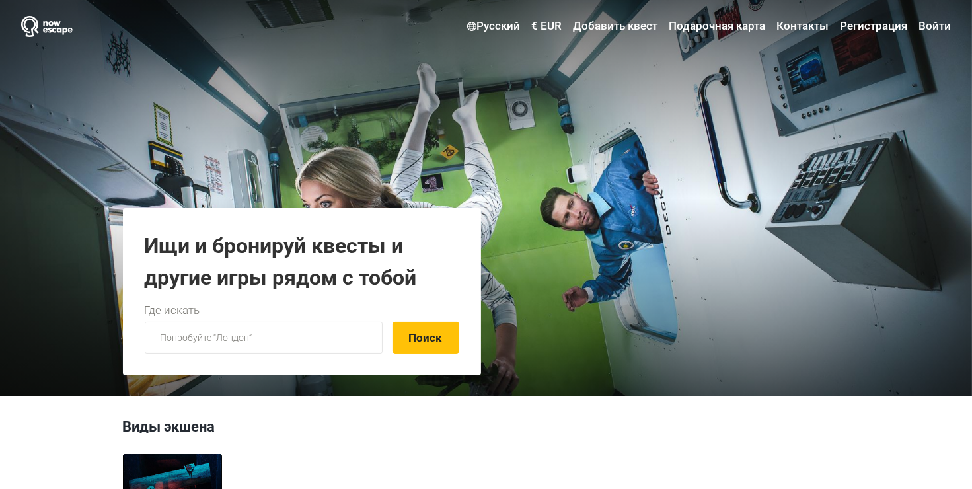
type input "[EMAIL_ADDRESS][DOMAIN_NAME]"
click at [943, 26] on link "Войти" at bounding box center [933, 27] width 36 height 24
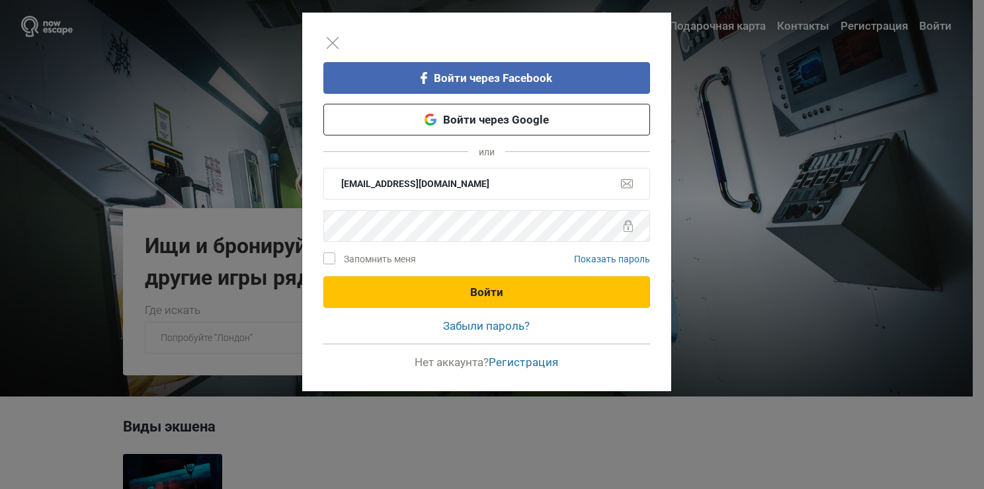
click at [446, 289] on button "Войти" at bounding box center [486, 292] width 327 height 32
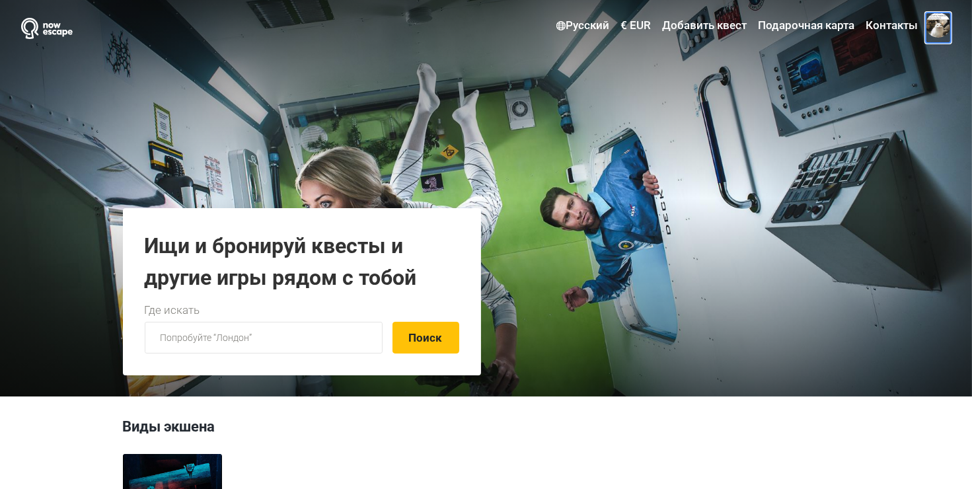
click at [947, 25] on span at bounding box center [938, 25] width 25 height 25
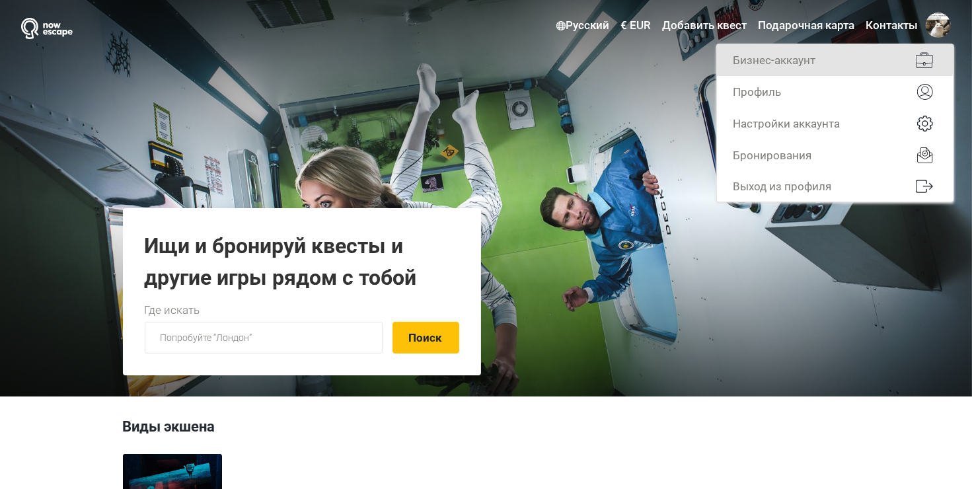
click at [798, 61] on link "Бизнес-аккаунт" at bounding box center [835, 60] width 237 height 32
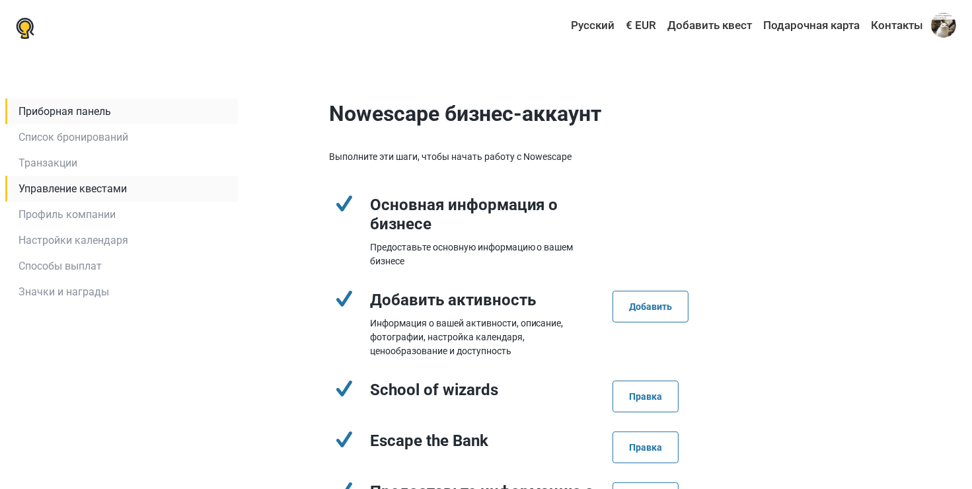
click at [96, 182] on link "Управление квестами" at bounding box center [121, 189] width 233 height 26
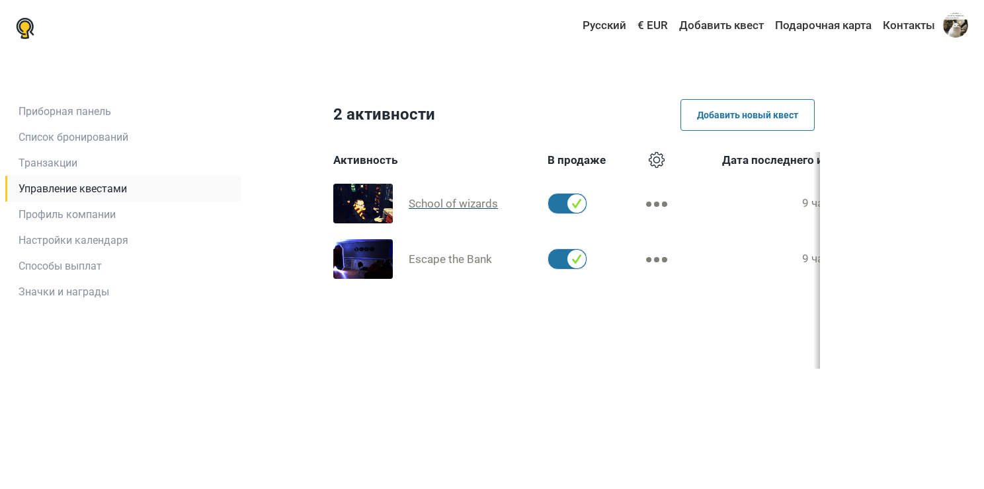
click at [449, 200] on span "School of wizards" at bounding box center [453, 203] width 89 height 13
click at [432, 254] on span "Escape the Bank" at bounding box center [450, 259] width 83 height 13
click at [426, 201] on span "School of wizards" at bounding box center [453, 203] width 89 height 13
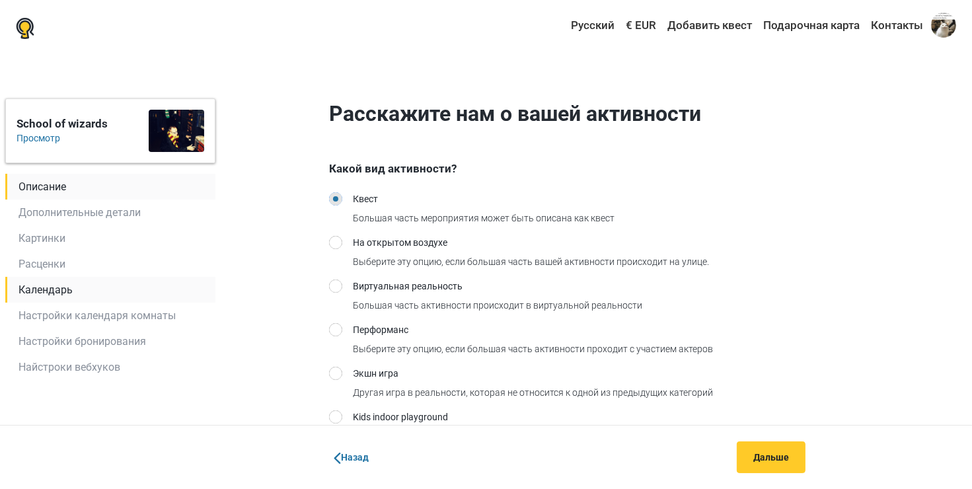
click at [87, 288] on link "Календарь" at bounding box center [110, 290] width 210 height 26
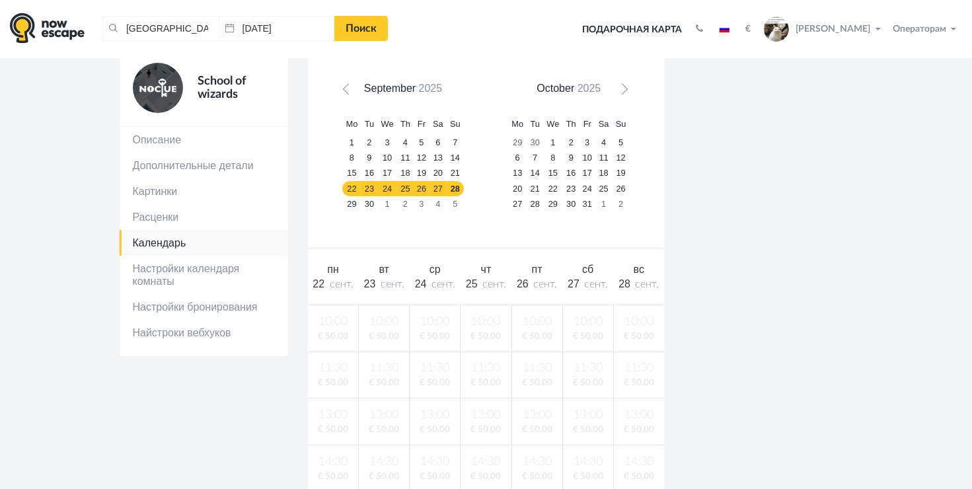
scroll to position [92, 0]
click at [607, 175] on link "18" at bounding box center [604, 174] width 17 height 15
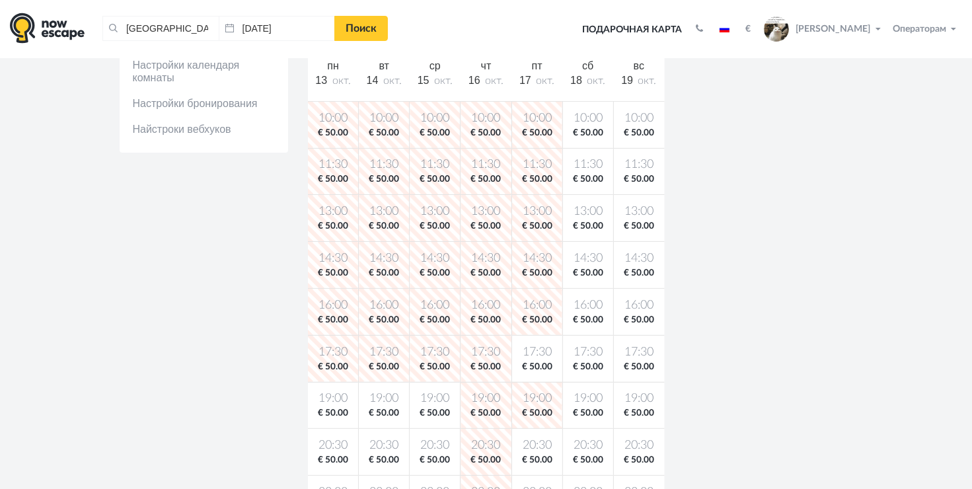
scroll to position [295, 0]
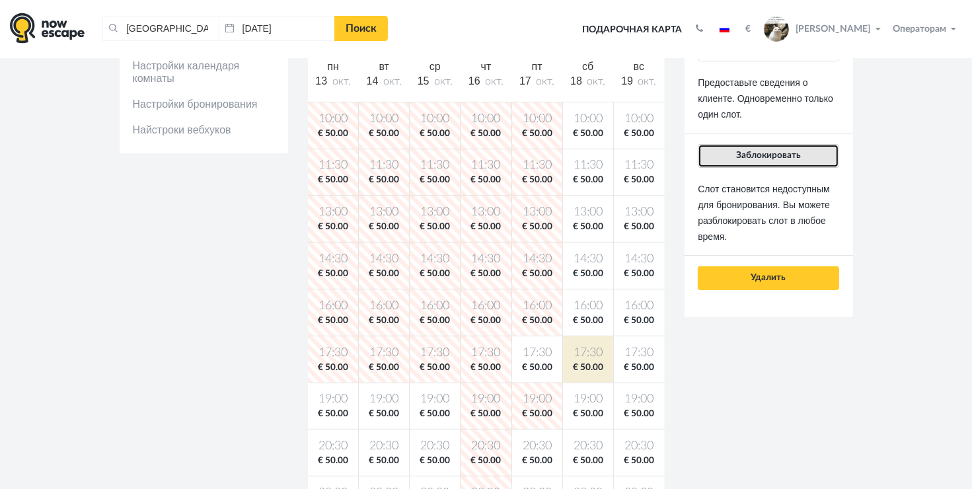
click at [711, 160] on button "Заблокировать" at bounding box center [768, 156] width 141 height 24
click at [724, 148] on button "Заблокировать" at bounding box center [768, 156] width 141 height 24
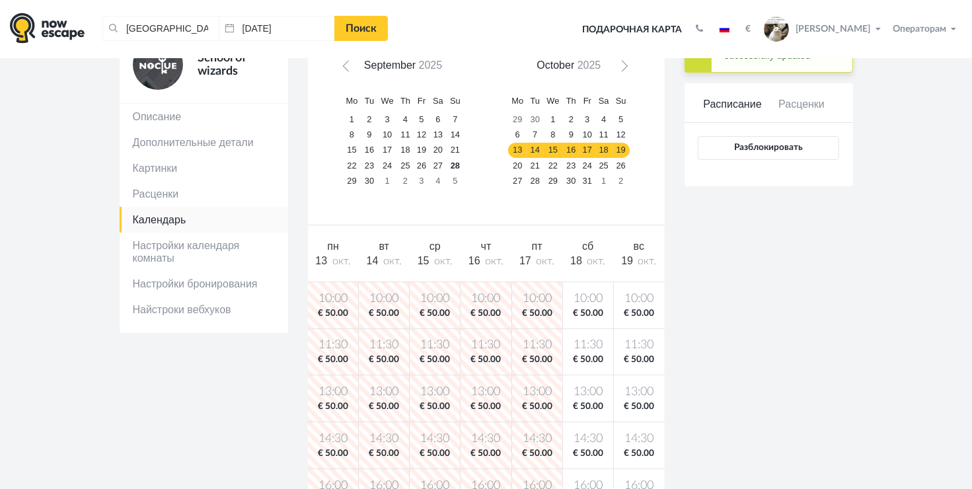
scroll to position [0, 0]
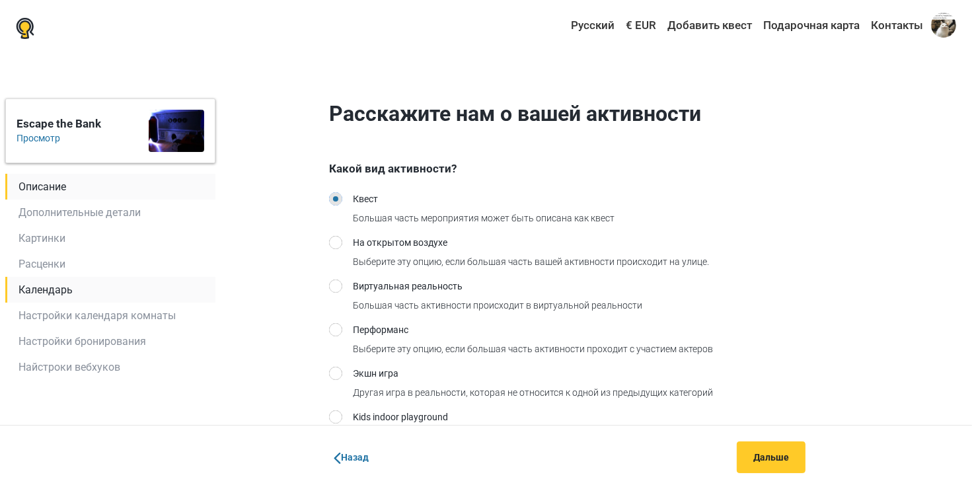
click at [53, 288] on link "Календарь" at bounding box center [110, 290] width 210 height 26
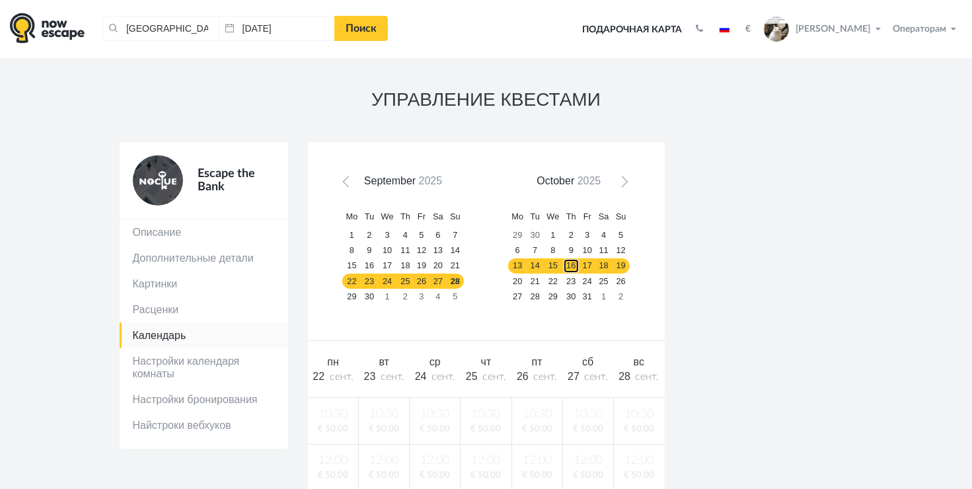
click at [563, 269] on link "16" at bounding box center [571, 265] width 17 height 15
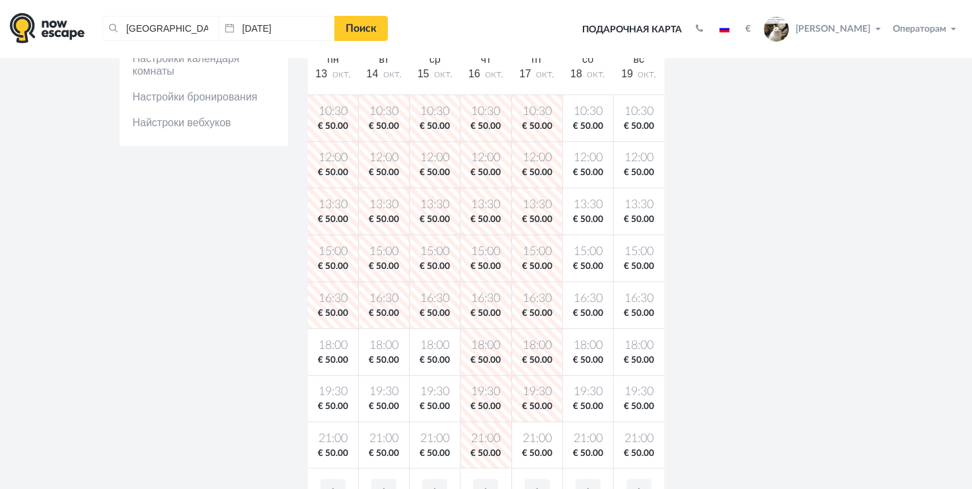
scroll to position [303, 0]
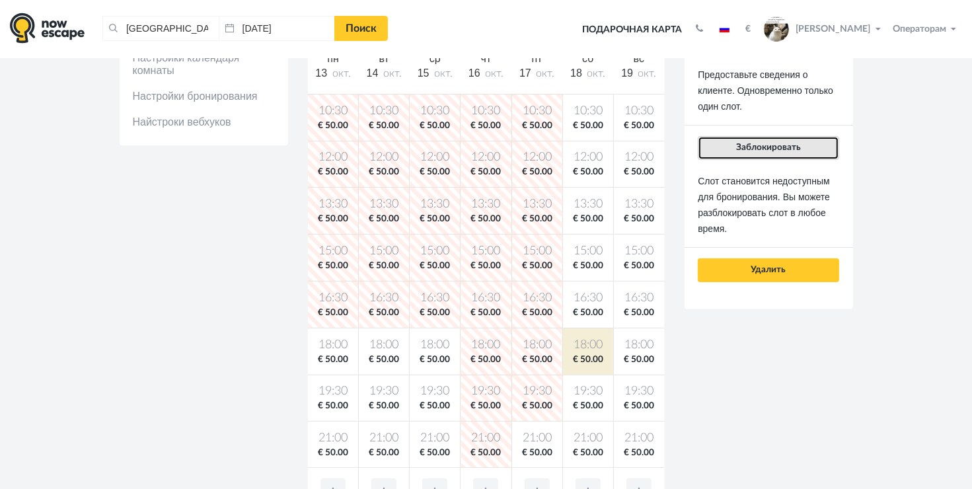
click at [723, 144] on button "Заблокировать" at bounding box center [768, 148] width 141 height 24
click at [728, 144] on button "Заблокировать" at bounding box center [768, 148] width 141 height 24
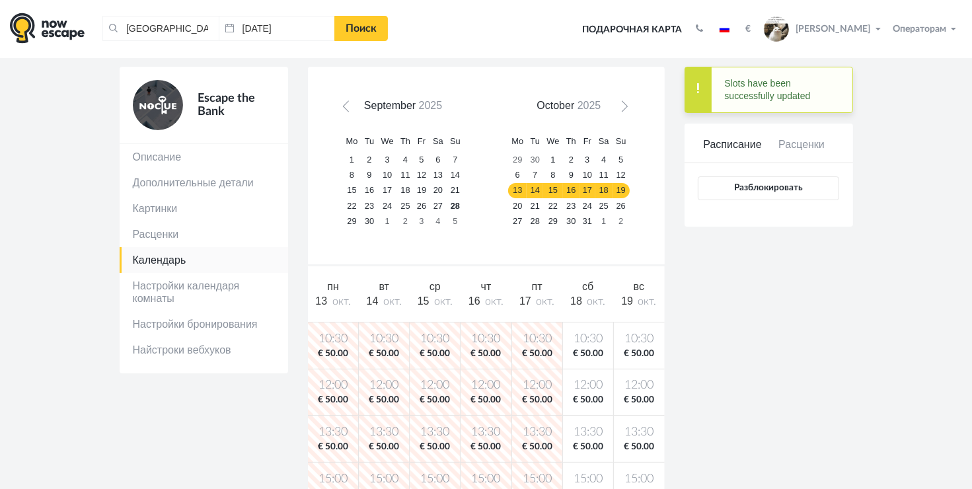
scroll to position [0, 0]
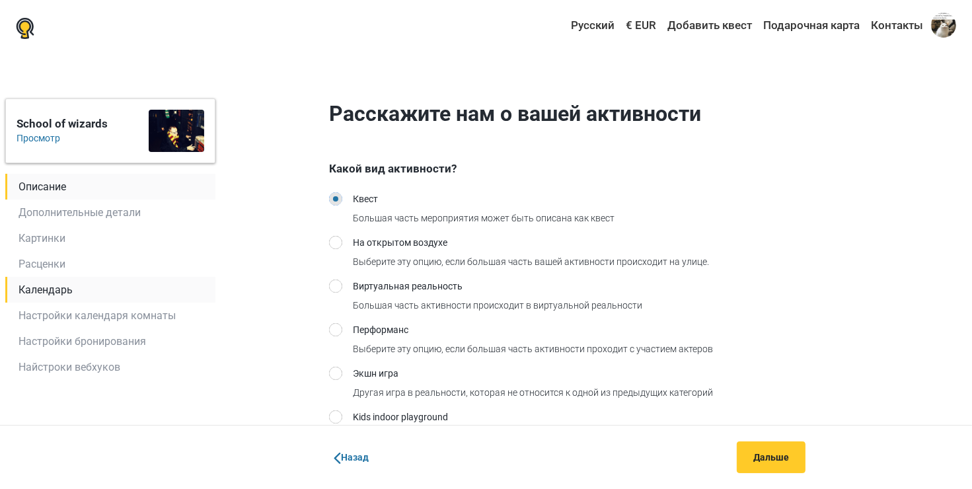
click at [100, 293] on link "Календарь" at bounding box center [110, 290] width 210 height 26
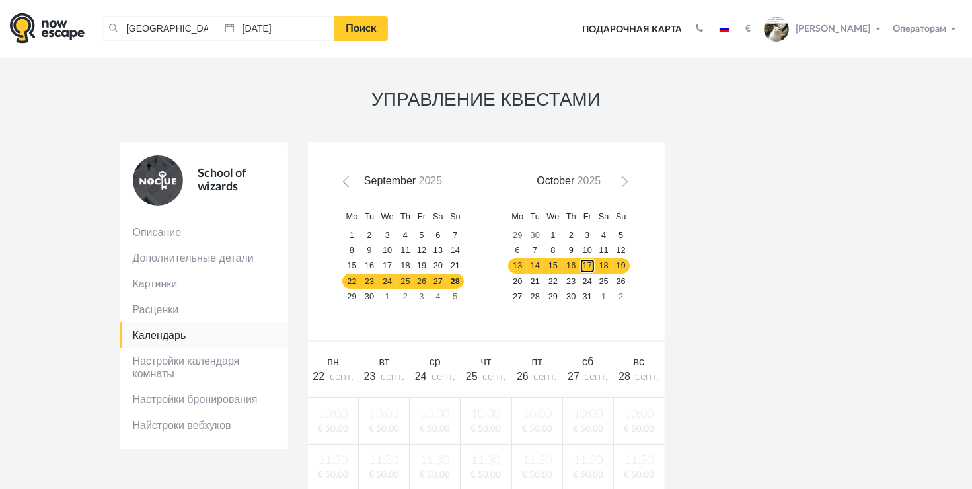
click at [580, 266] on link "17" at bounding box center [588, 265] width 16 height 15
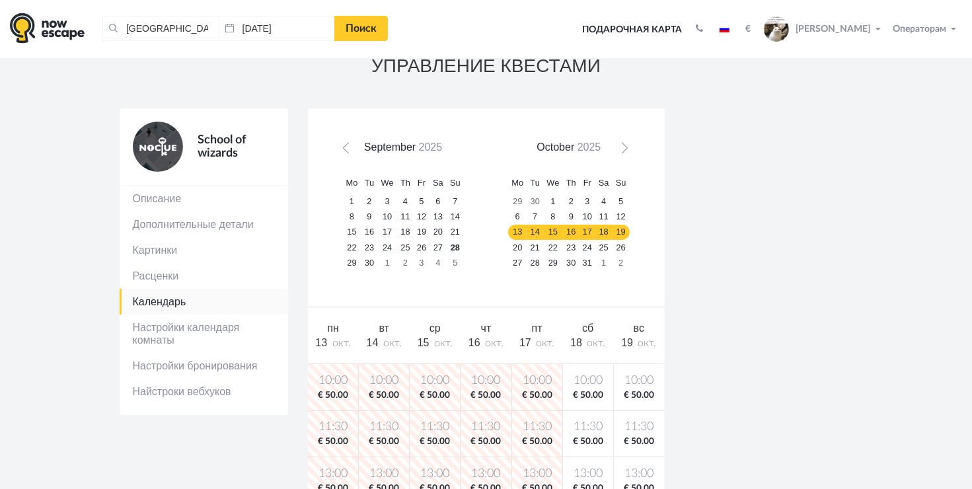
scroll to position [24, 0]
